Goal: Check status

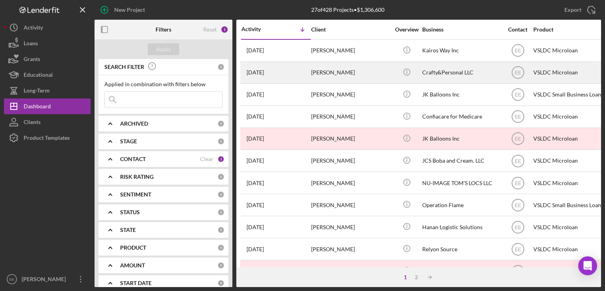
click at [342, 75] on div "[PERSON_NAME]" at bounding box center [350, 72] width 79 height 21
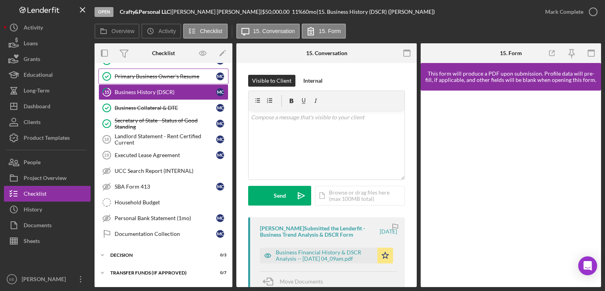
scroll to position [124, 0]
